Goal: Find contact information: Find contact information

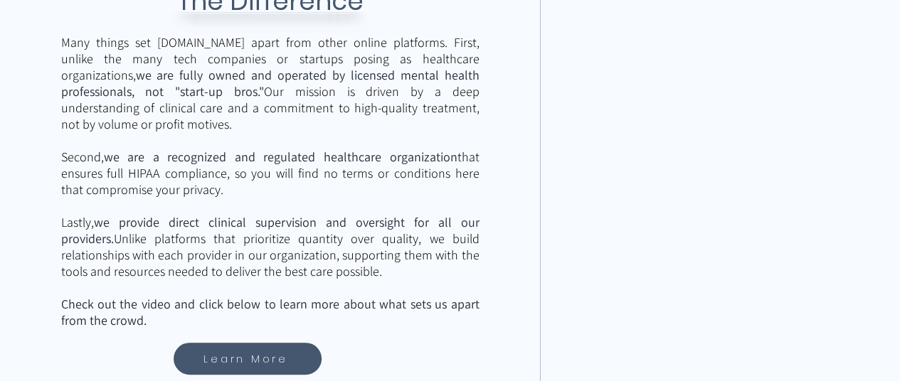
scroll to position [2242, 0]
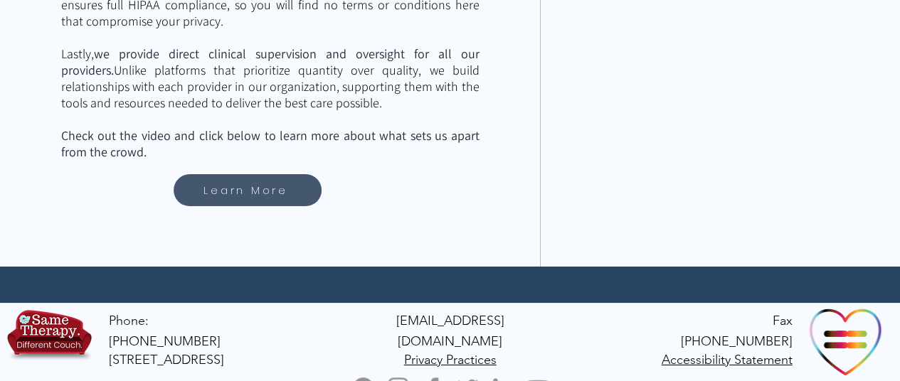
drag, startPoint x: 279, startPoint y: 339, endPoint x: 104, endPoint y: 331, distance: 175.1
click at [104, 331] on div "Phone: 616.327.2405 PO Box 26 Belmont, MI 49306 info@tbhus.com Privacy Practice…" at bounding box center [450, 352] width 900 height 99
copy span "[STREET_ADDRESS]"
click at [304, 313] on div "Phone: 616.327.2405 PO Box 26 Belmont, MI 49306 info@tbhus.com Privacy Practice…" at bounding box center [450, 352] width 900 height 99
drag, startPoint x: 236, startPoint y: 316, endPoint x: 152, endPoint y: 321, distance: 84.1
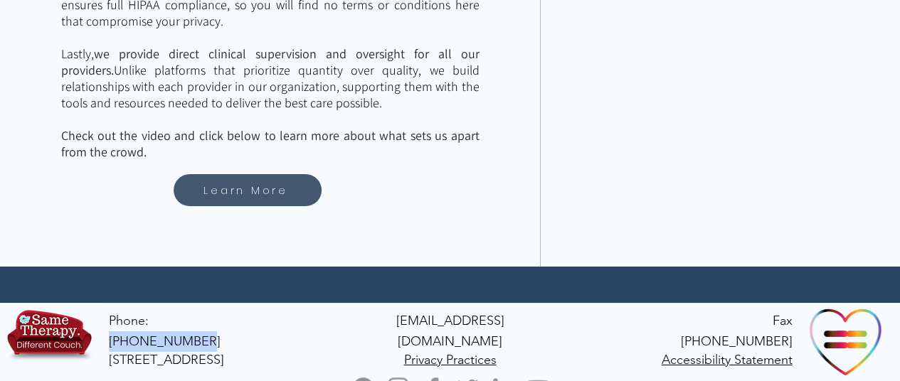
click at [152, 321] on div "Phone: 616.327.2405 PO Box 26 Belmont, MI 49306 info@tbhus.com Privacy Practice…" at bounding box center [450, 352] width 900 height 99
copy span "616.327.2405"
